Goal: Understand process/instructions

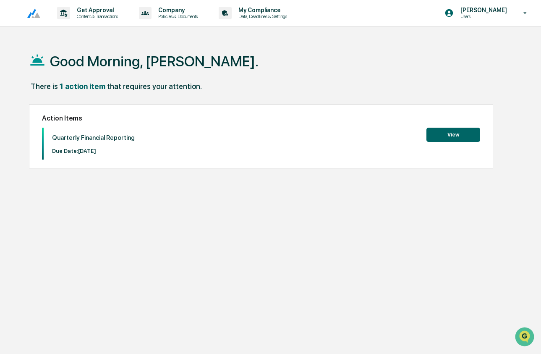
click at [447, 133] on button "View" at bounding box center [453, 135] width 54 height 14
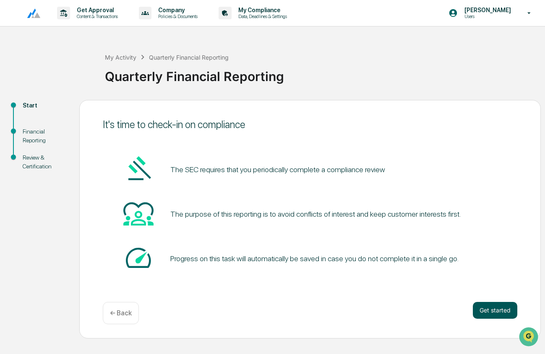
click at [495, 311] on button "Get started" at bounding box center [495, 310] width 44 height 17
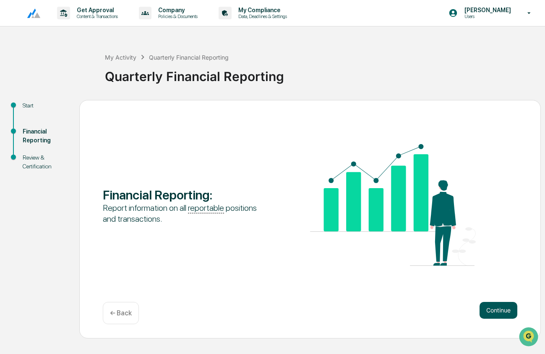
click at [492, 310] on button "Continue" at bounding box center [499, 310] width 38 height 17
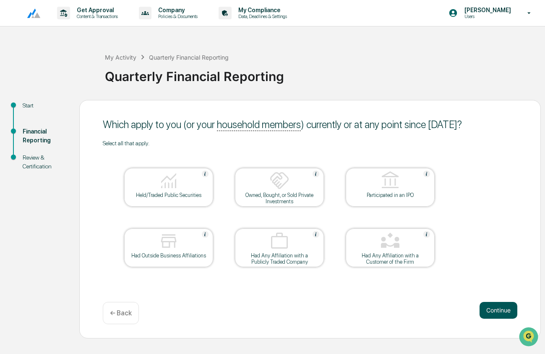
click at [489, 308] on button "Continue" at bounding box center [499, 310] width 38 height 17
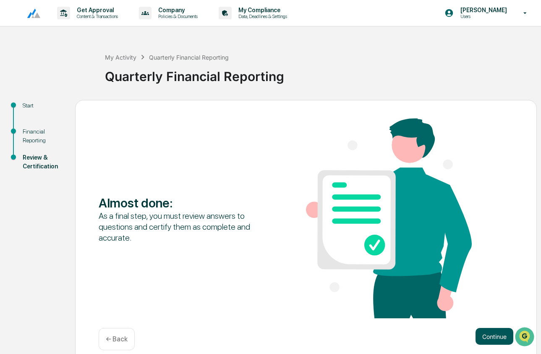
click at [495, 334] on button "Continue" at bounding box center [494, 336] width 38 height 17
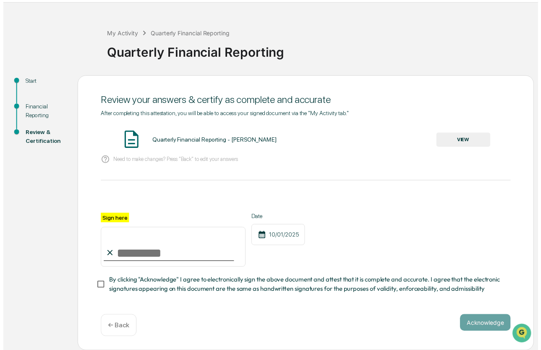
scroll to position [26, 0]
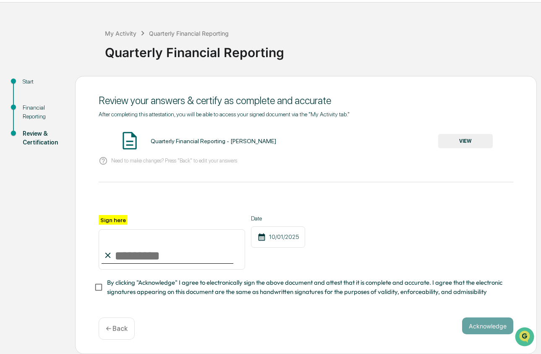
click at [120, 332] on p "← Back" at bounding box center [117, 328] width 22 height 8
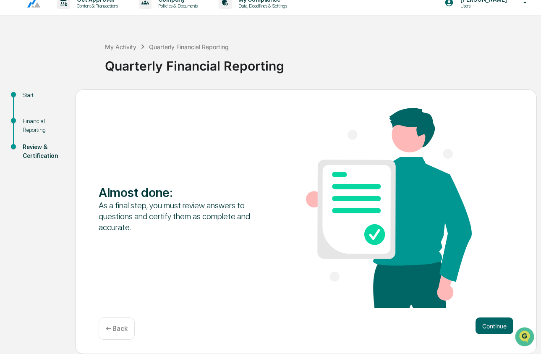
click at [120, 332] on p "← Back" at bounding box center [117, 328] width 22 height 8
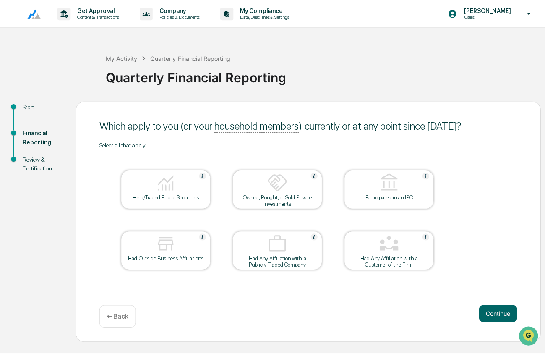
scroll to position [0, 0]
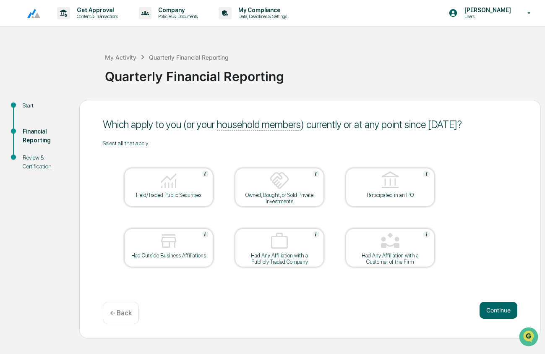
click at [125, 314] on p "← Back" at bounding box center [121, 313] width 22 height 8
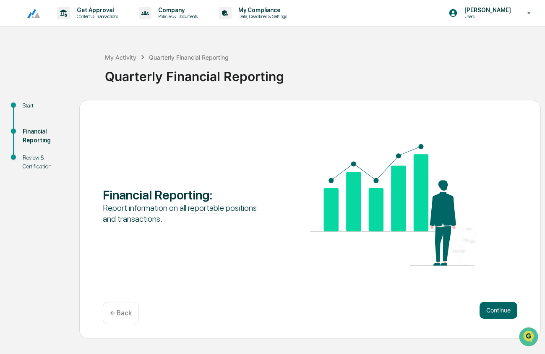
click at [124, 314] on p "← Back" at bounding box center [121, 313] width 22 height 8
